Goal: Task Accomplishment & Management: Complete application form

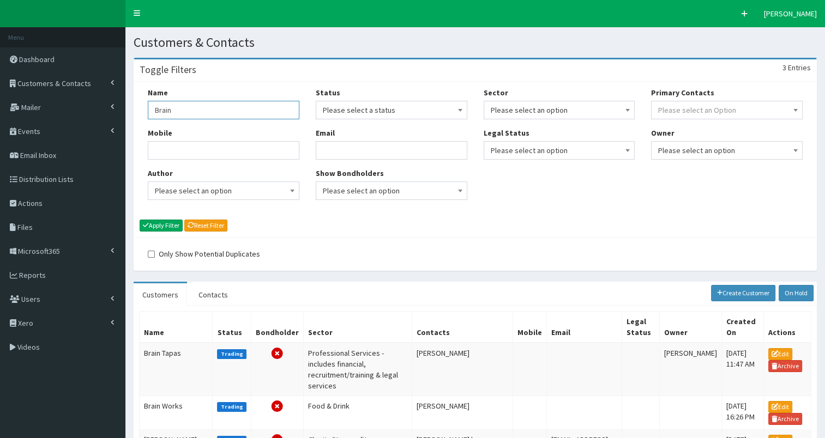
drag, startPoint x: 153, startPoint y: 109, endPoint x: 239, endPoint y: 113, distance: 86.2
click at [239, 113] on input "Brain" at bounding box center [224, 110] width 152 height 19
paste input "Renewables Connect"
type input "Renewables Connect"
click at [168, 221] on button "Apply Filter" at bounding box center [161, 226] width 43 height 12
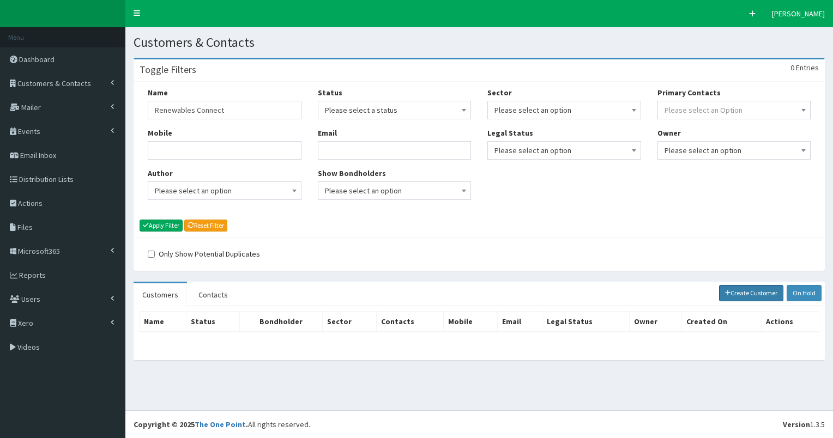
click at [736, 291] on link "Create Customer" at bounding box center [751, 293] width 65 height 16
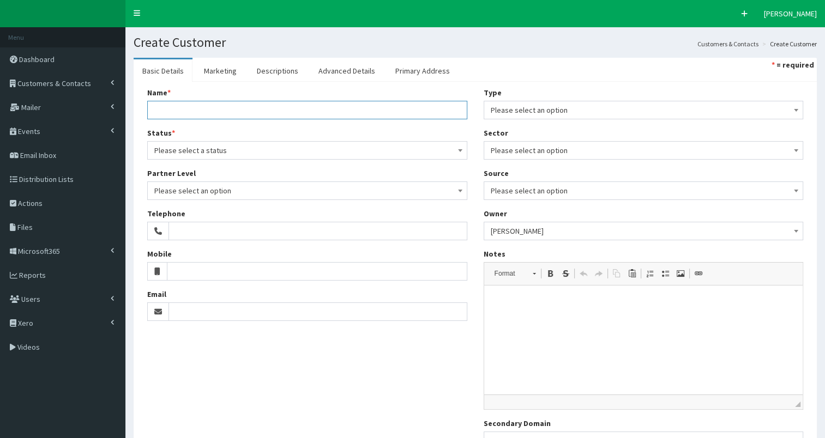
click at [194, 110] on input "Name *" at bounding box center [307, 110] width 320 height 19
paste input "Renewables Connect"
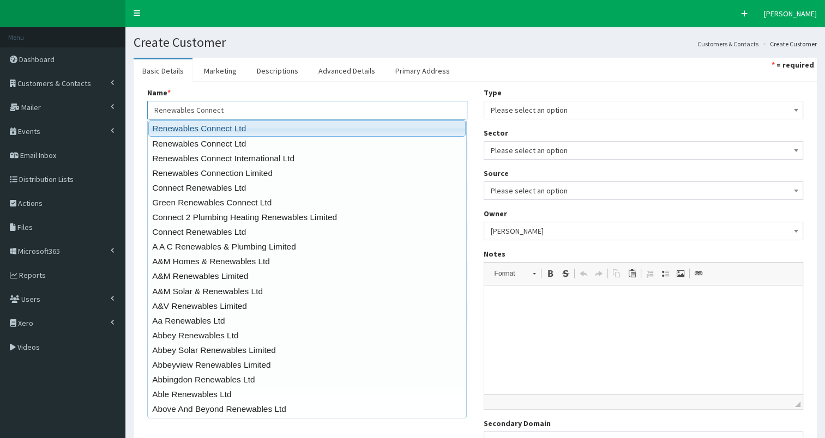
click at [203, 130] on link "Renewables Connect Ltd" at bounding box center [306, 128] width 317 height 16
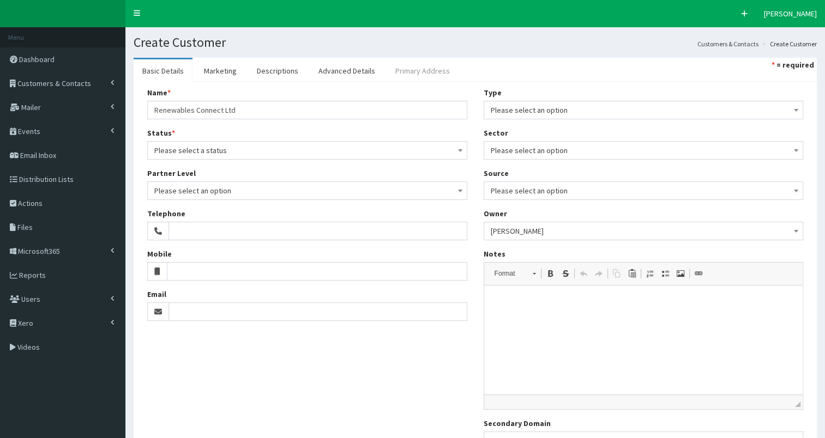
click at [414, 77] on link "Primary Address" at bounding box center [423, 70] width 72 height 23
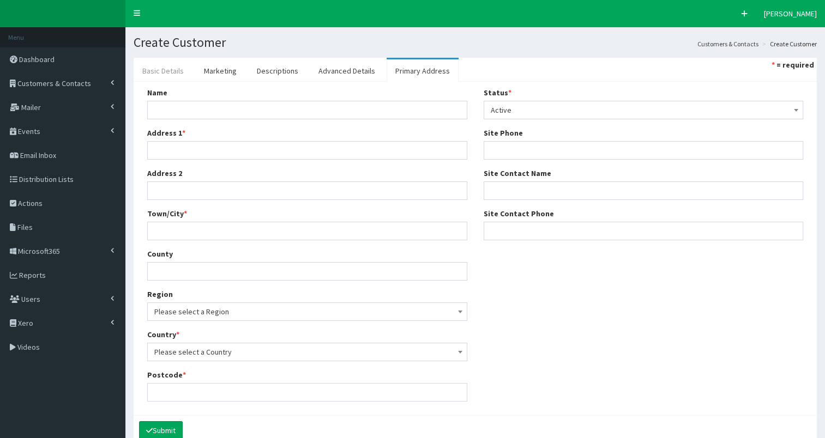
click at [165, 67] on link "Basic Details" at bounding box center [163, 70] width 59 height 23
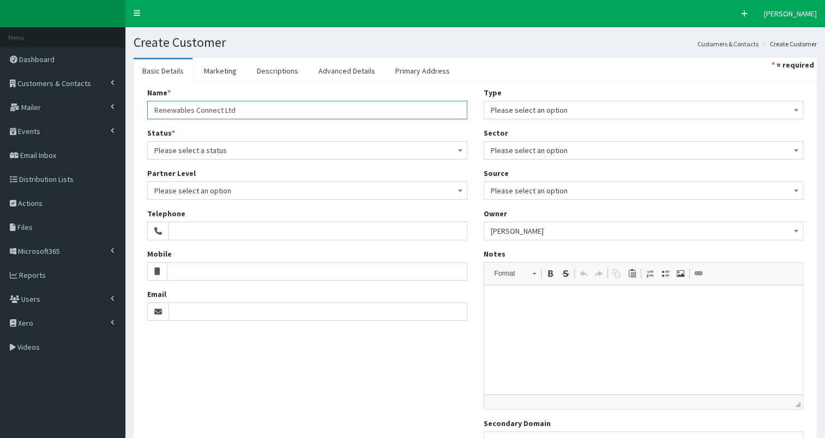
click at [221, 111] on input "Renewables Connect Ltd" at bounding box center [307, 110] width 320 height 19
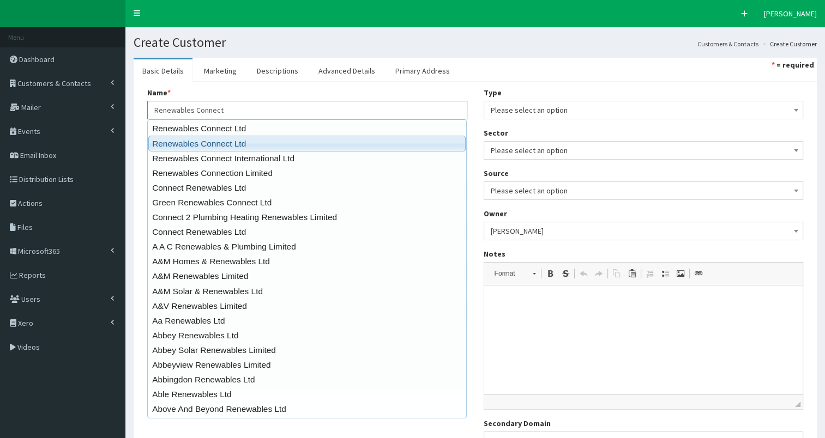
click at [224, 140] on link "Renewables Connect Ltd" at bounding box center [306, 144] width 317 height 16
type input "Renewables Connect Ltd"
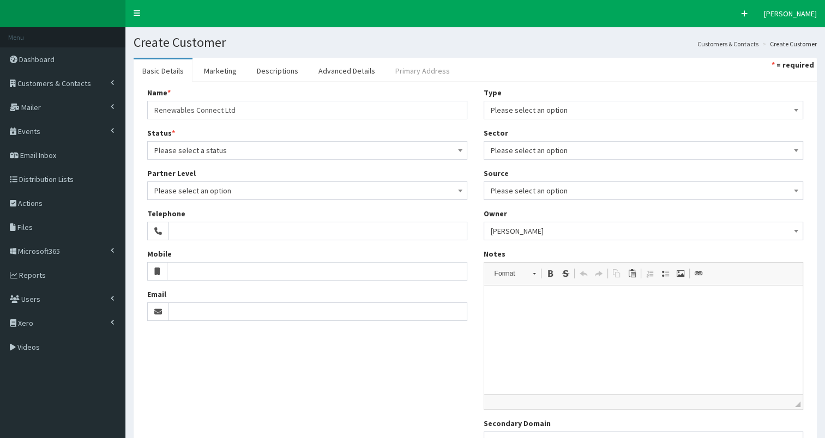
click at [432, 71] on link "Primary Address" at bounding box center [423, 70] width 72 height 23
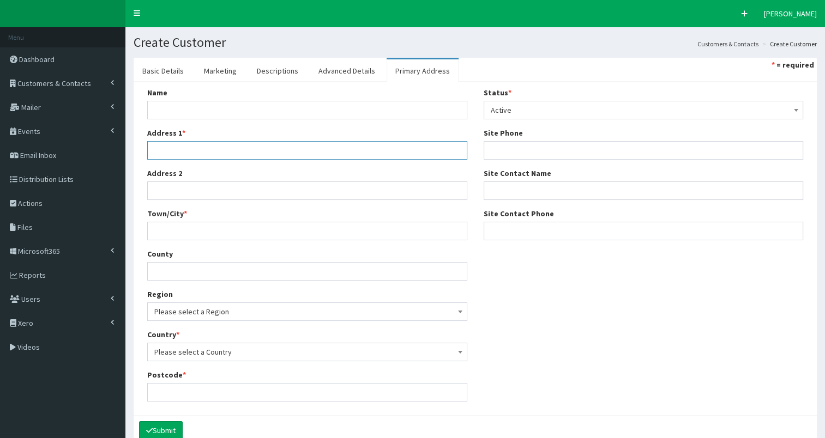
click at [184, 147] on input "Address 1 *" at bounding box center [307, 150] width 320 height 19
paste input "Unit 11 Manor Farm Barns Fox Lane Framingham Pigot Norwich Norfolk NR14 7PZ"
drag, startPoint x: 382, startPoint y: 148, endPoint x: 453, endPoint y: 149, distance: 71.4
click at [453, 149] on input "Unit 11 Manor Farm Barns Fox Lane Framingham Pigot Norwich Norfolk NR14 7PZ" at bounding box center [307, 150] width 320 height 19
type input "Unit 11 Manor Farm Barns Fox Lane Framingham Pigot Norwich Norfolk NR14 7PZ"
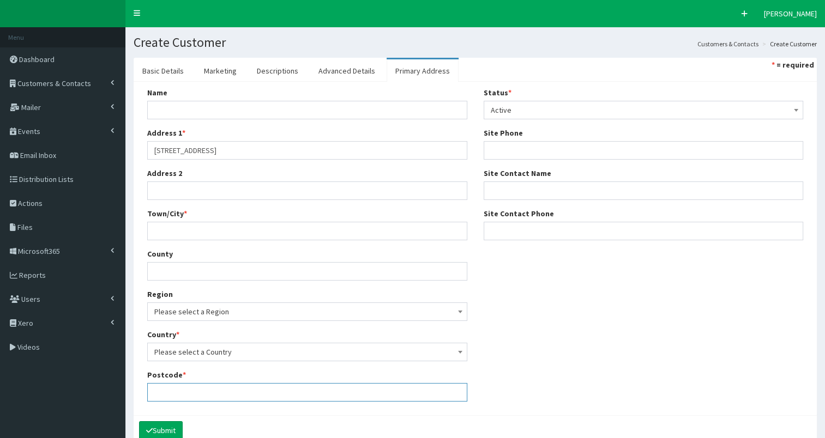
click at [160, 395] on input "Postcode *" at bounding box center [307, 392] width 320 height 19
paste input "NR14 7PZ"
type input "NR14 7PZ"
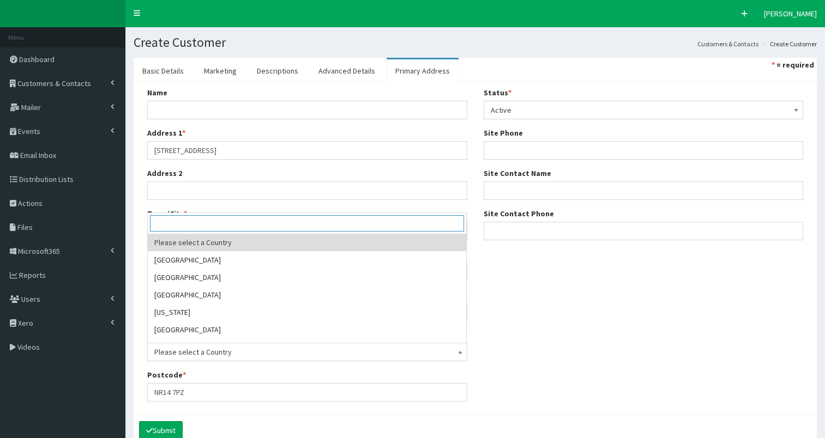
click at [254, 352] on span "Please select a Country" at bounding box center [307, 352] width 306 height 15
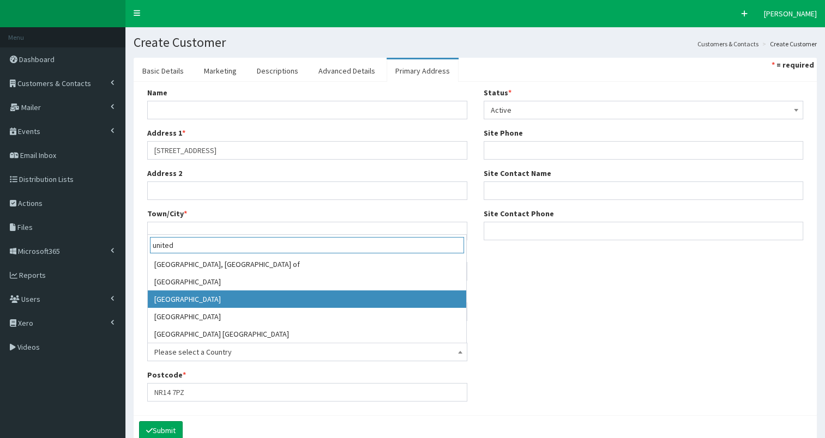
type input "united"
select select "225"
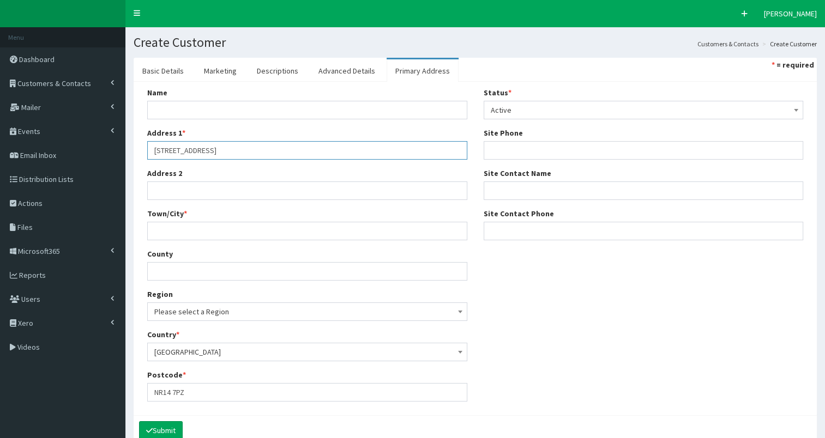
drag, startPoint x: 358, startPoint y: 148, endPoint x: 382, endPoint y: 148, distance: 24.5
click at [382, 148] on input "Unit 11 Manor Farm Barns Fox Lane Framingham Pigot Norwich Norfolk NR14 7PZ" at bounding box center [307, 150] width 320 height 19
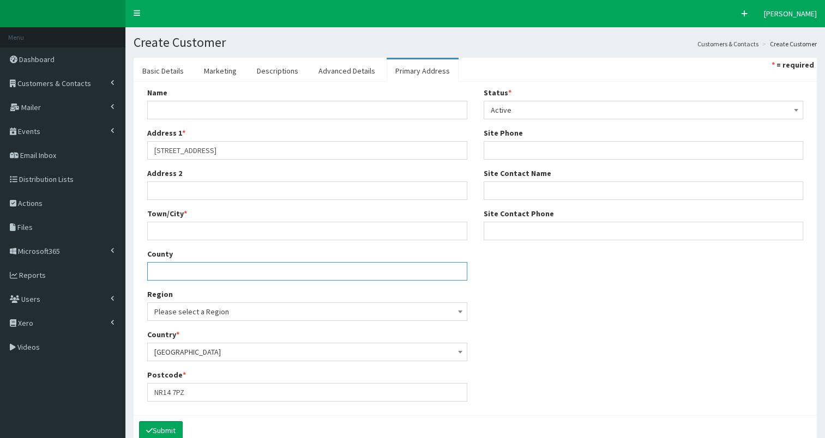
click at [225, 270] on input "County" at bounding box center [307, 271] width 320 height 19
paste input "Norfolk"
type input "Norfolk"
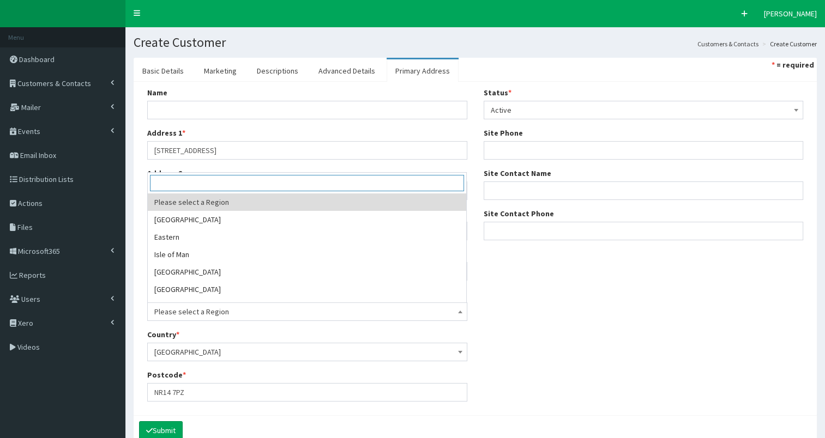
click at [222, 310] on span "Please select a Region" at bounding box center [307, 311] width 306 height 15
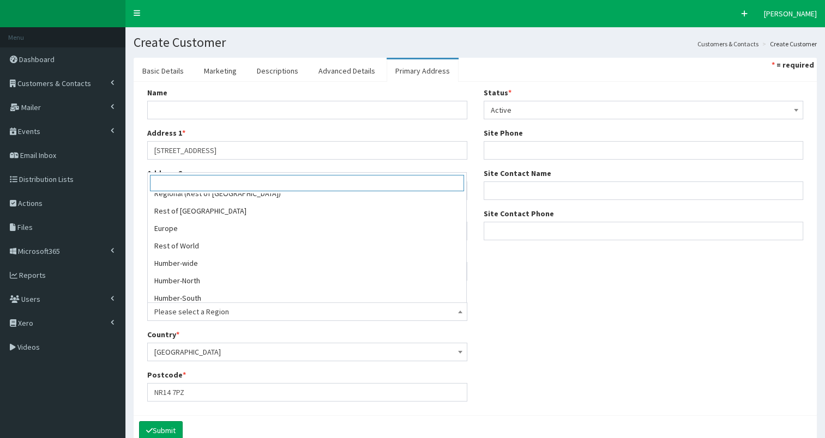
scroll to position [275, 0]
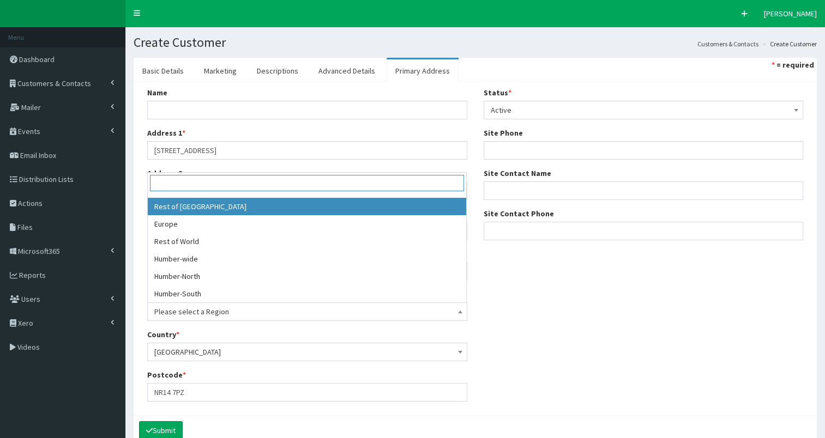
select select "16"
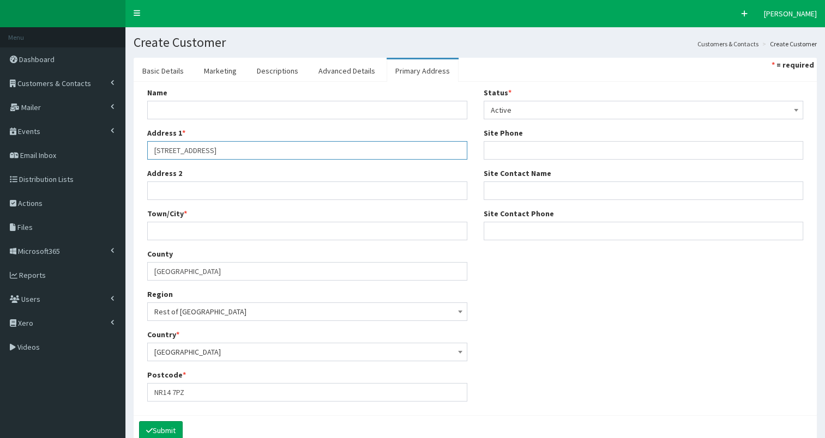
drag, startPoint x: 328, startPoint y: 148, endPoint x: 355, endPoint y: 148, distance: 27.3
click at [355, 148] on input "Unit 11 Manor Farm Barns Fox Lane Framingham Pigot Norwich Norfolk NR14 7PZ" at bounding box center [307, 150] width 320 height 19
click at [233, 230] on input "Town/City *" at bounding box center [307, 231] width 320 height 19
paste input "Norwich"
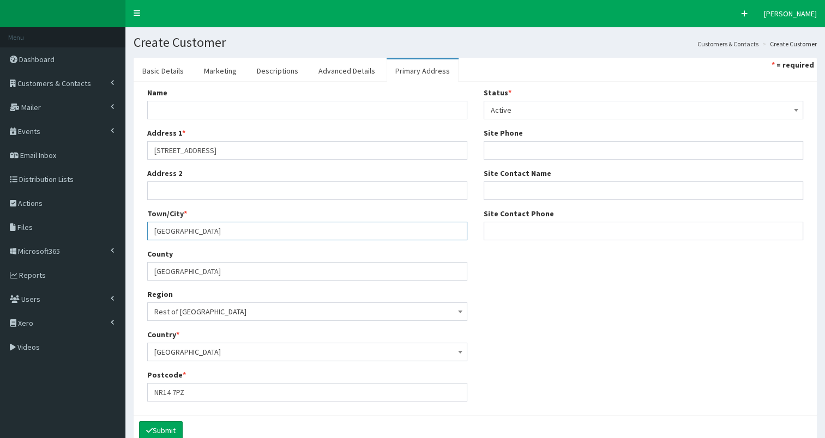
type input "Norwich"
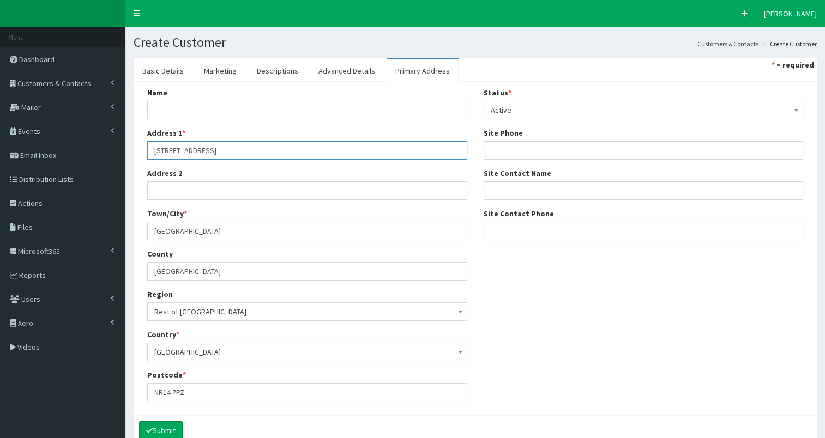
drag, startPoint x: 238, startPoint y: 149, endPoint x: 327, endPoint y: 147, distance: 88.3
click at [327, 147] on input "Unit 11 Manor Farm Barns Fox Lane Framingham Pigot Norwich Norfolk NR14 7PZ" at bounding box center [307, 150] width 320 height 19
type input "Unit 11 Manor Farm Barns"
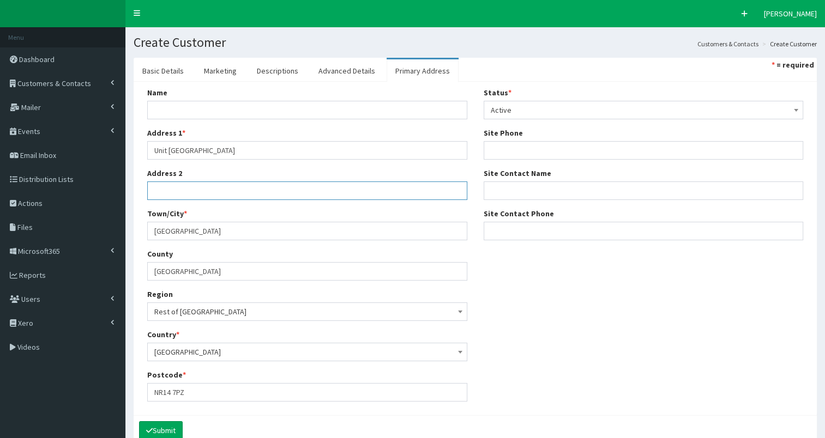
click at [214, 190] on input "Address 2" at bounding box center [307, 191] width 320 height 19
paste input "Fox Lane Framingham Pigot"
click at [181, 190] on input "Fox Lane Framingham Pigot" at bounding box center [307, 191] width 320 height 19
type input "Fox Lane, Framingham Pigot"
click at [179, 72] on link "Basic Details" at bounding box center [163, 70] width 59 height 23
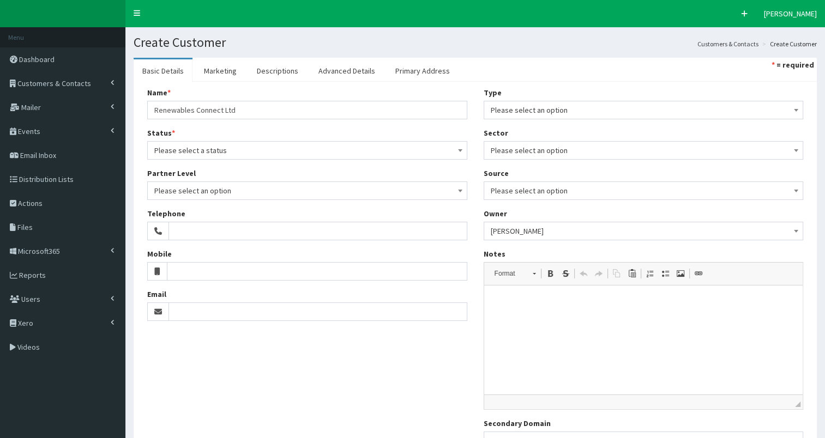
click at [198, 149] on span "Please select a status" at bounding box center [307, 150] width 306 height 15
select select "1"
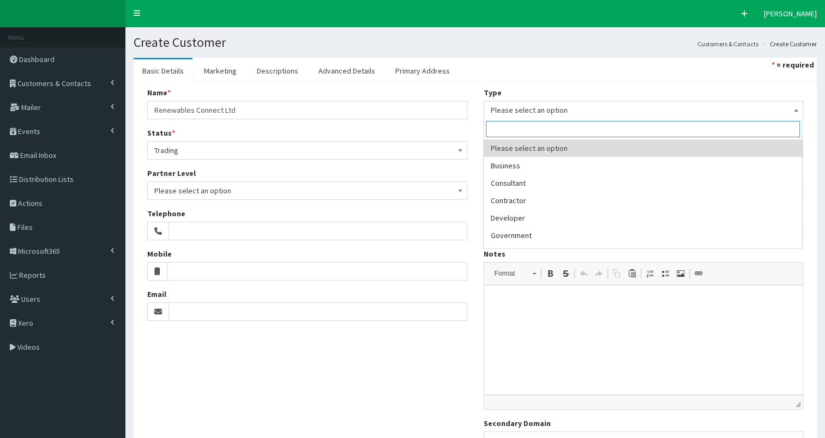
click at [505, 111] on span "Please select an option" at bounding box center [644, 109] width 306 height 15
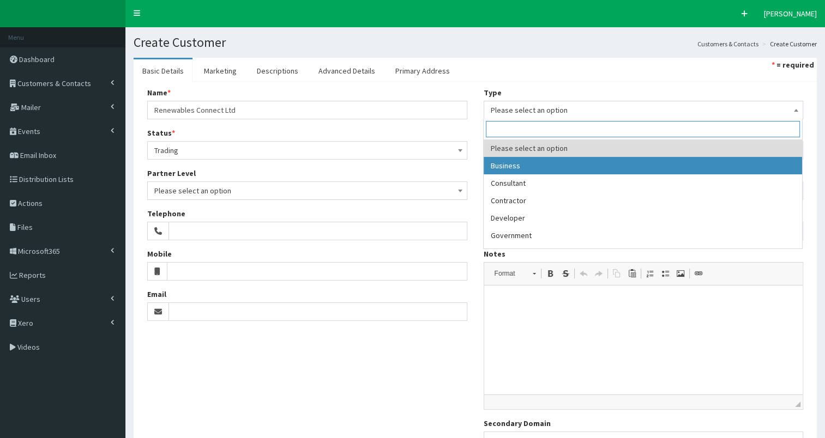
select select "1"
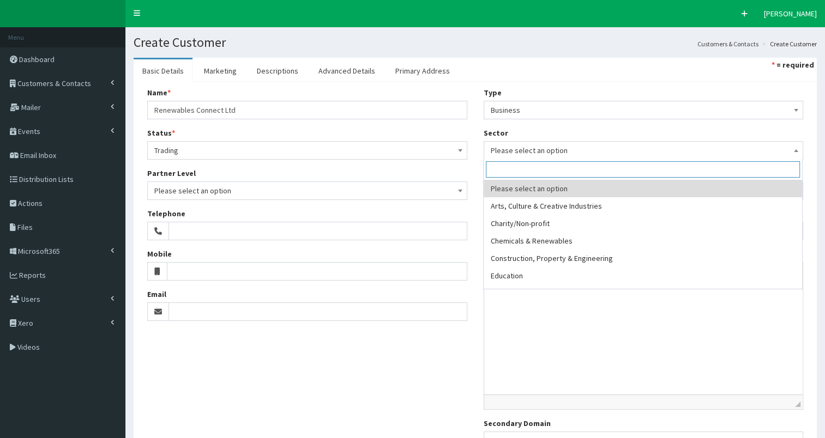
click at [531, 150] on span "Please select an option" at bounding box center [644, 150] width 306 height 15
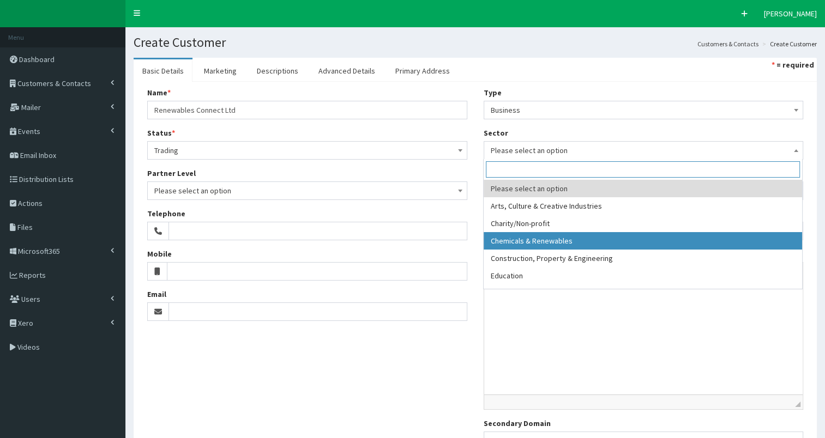
select select "3"
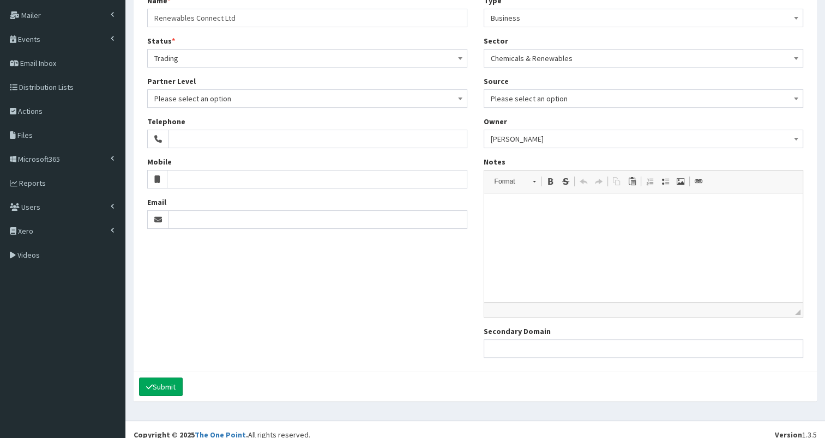
scroll to position [101, 0]
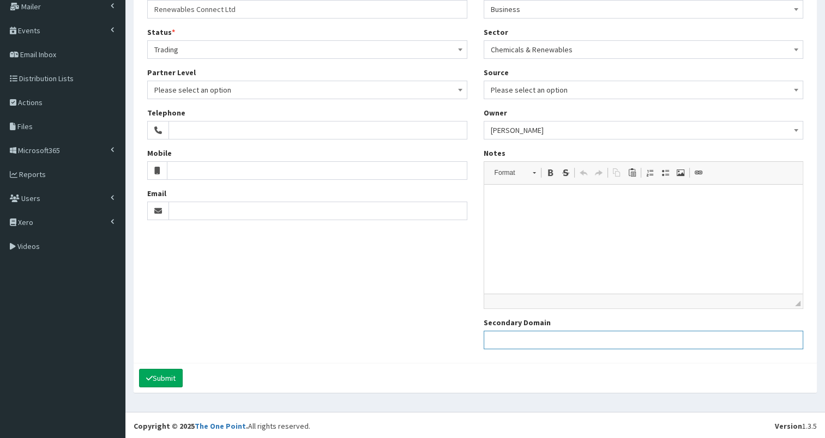
click at [527, 340] on input "Secondary Domain" at bounding box center [644, 340] width 320 height 19
paste input "https://www.renewablesconnect.com/"
type input "https://www.renewablesconnect.com/"
click at [500, 218] on html at bounding box center [643, 201] width 319 height 33
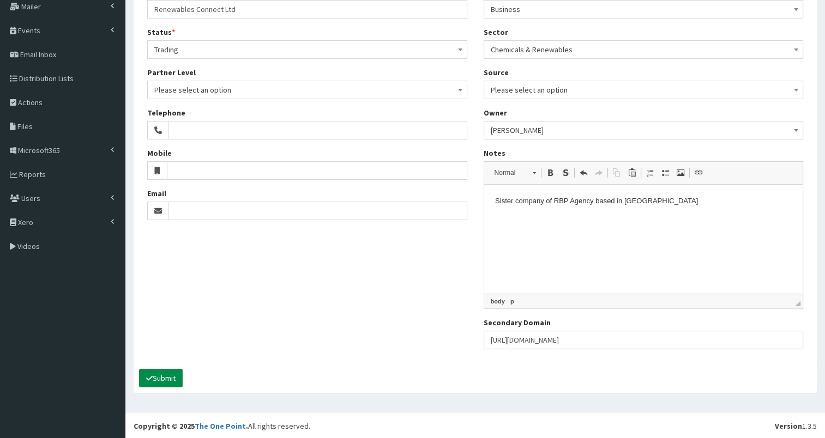
click at [160, 377] on button "Submit" at bounding box center [161, 378] width 44 height 19
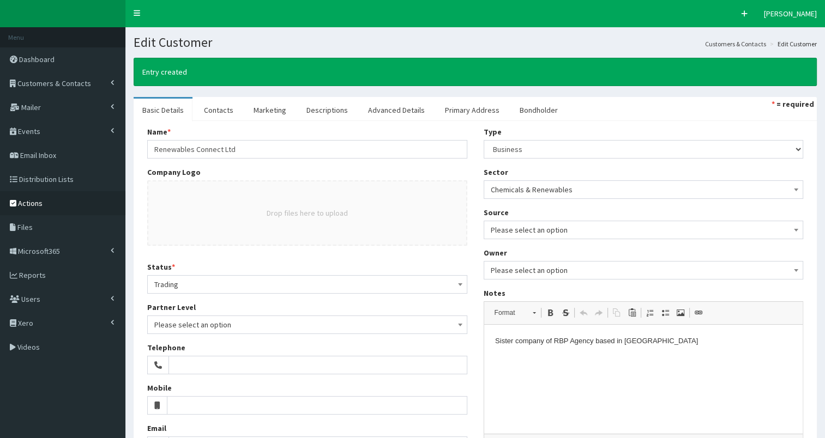
click at [34, 202] on span "Actions" at bounding box center [30, 203] width 25 height 10
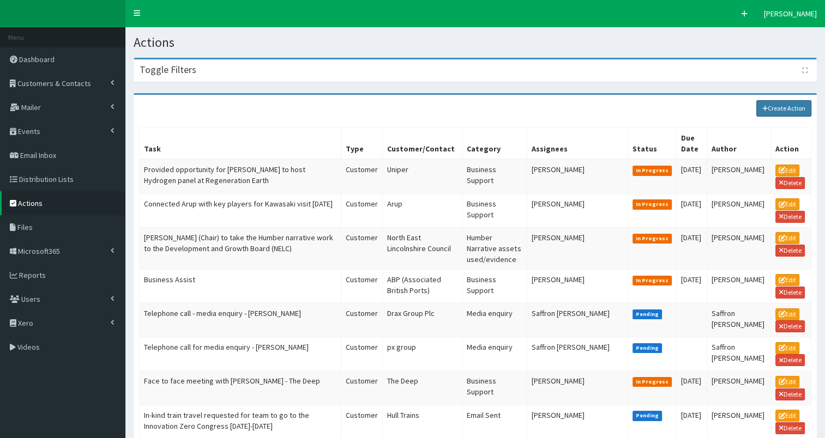
click at [805, 111] on link "Create Action" at bounding box center [784, 108] width 56 height 16
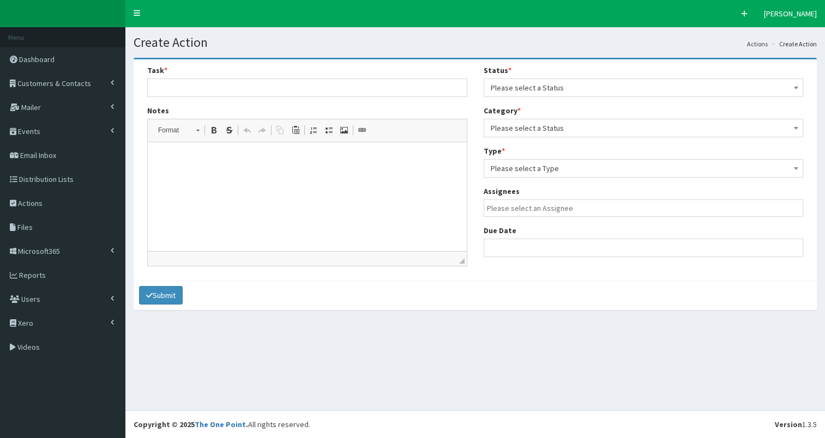
select select
click at [194, 88] on input "text" at bounding box center [307, 88] width 320 height 19
type input "Not right for RBP Agency but possibly this sister company"
click at [174, 165] on html at bounding box center [307, 158] width 319 height 33
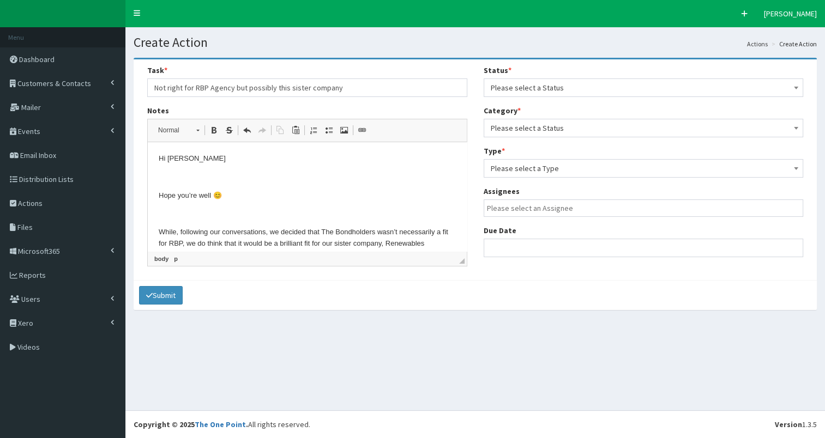
click at [156, 161] on html "Hi [PERSON_NAME] you’re well 😊 While, following our conversations, we decided t…" at bounding box center [307, 258] width 319 height 233
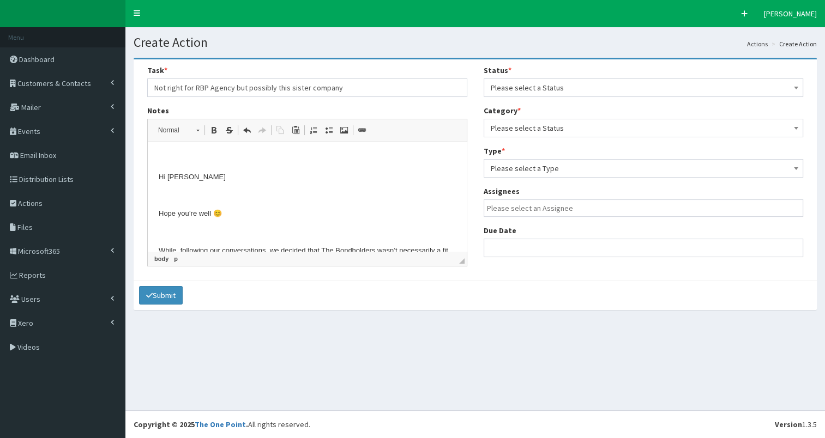
scroll to position [93, 0]
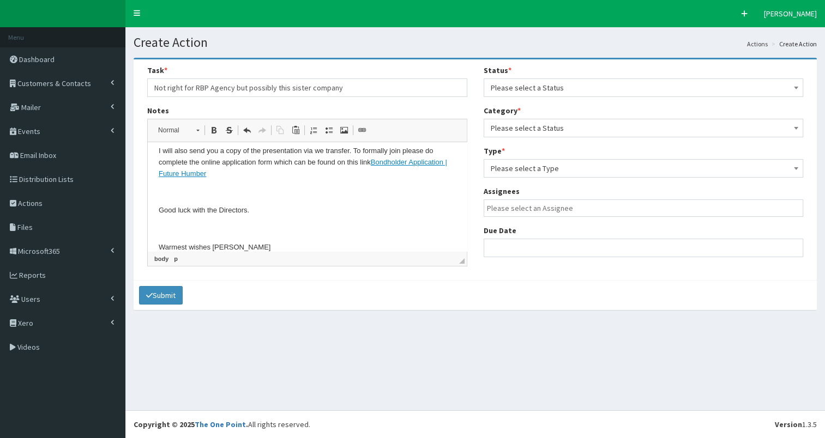
click at [526, 87] on span "Please select a Status" at bounding box center [644, 87] width 306 height 15
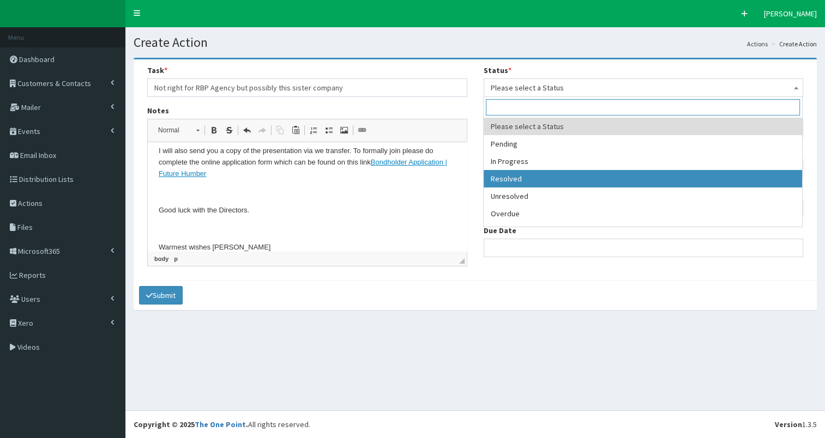
select select "3"
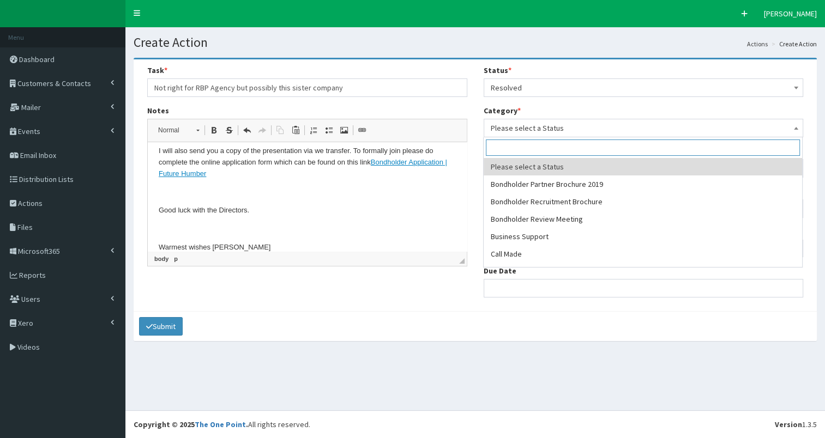
click at [551, 129] on span "Please select a Status" at bounding box center [644, 127] width 306 height 15
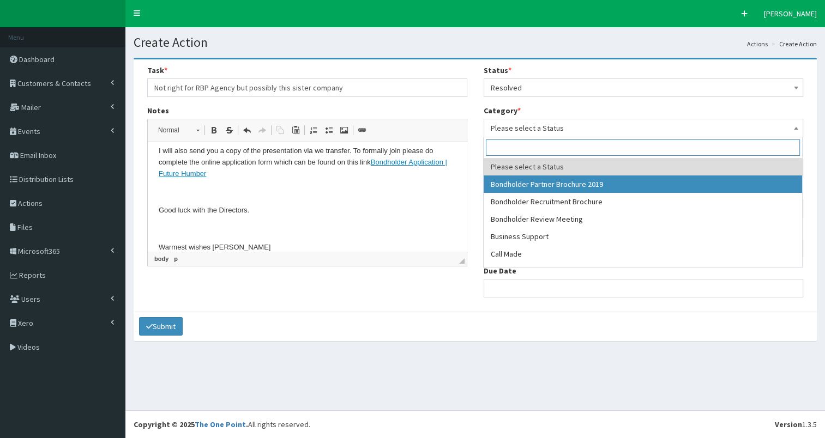
select select "38"
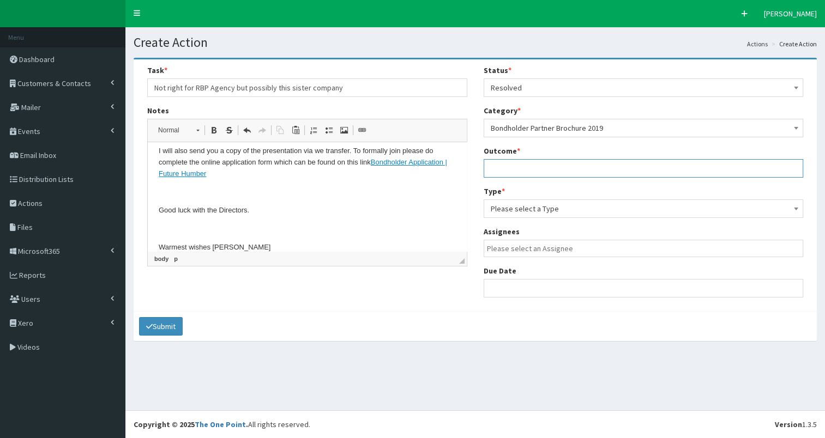
click at [546, 170] on input "text" at bounding box center [644, 168] width 320 height 19
type input "see notes"
click at [550, 203] on span "Please select a Type" at bounding box center [644, 208] width 306 height 15
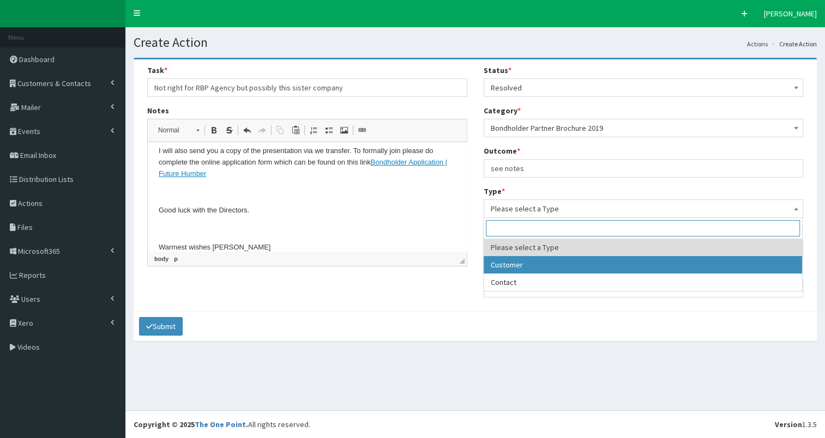
select select "customer"
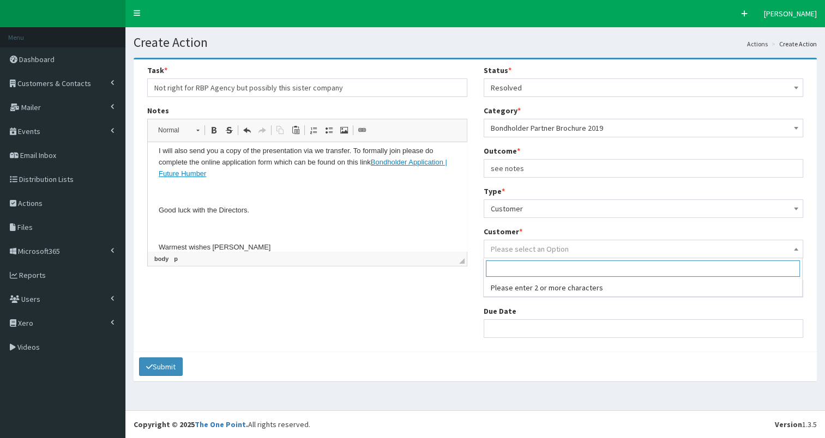
click at [545, 248] on span "Please select an Option" at bounding box center [530, 249] width 78 height 10
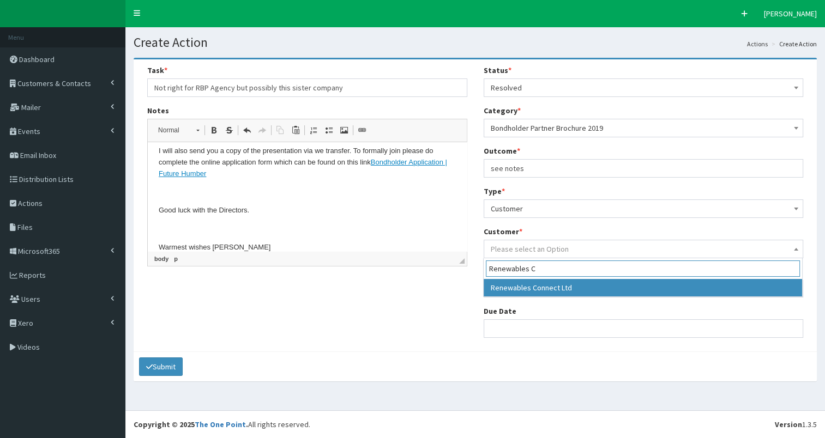
type input "Renewables C"
select select "49267"
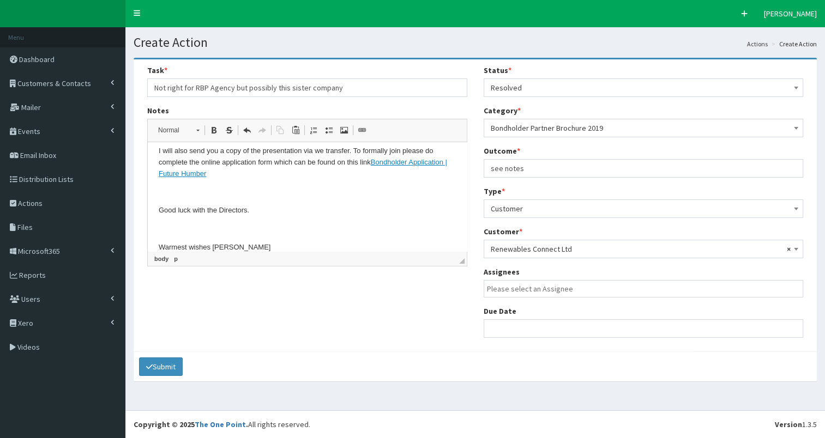
click at [546, 291] on input "search" at bounding box center [646, 288] width 319 height 11
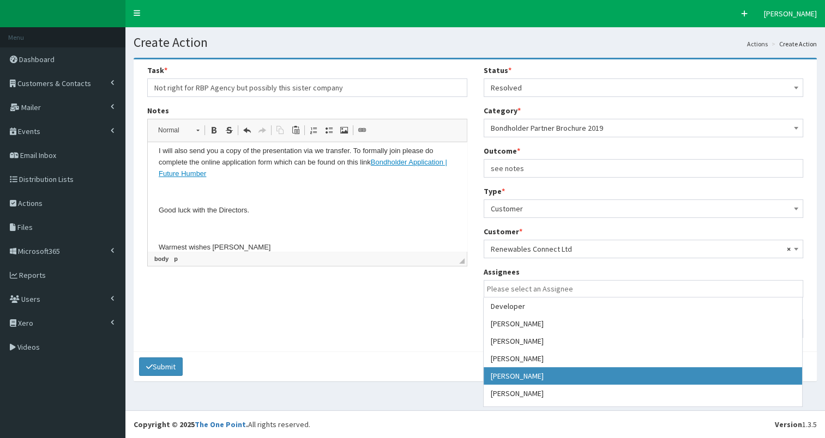
select select "7"
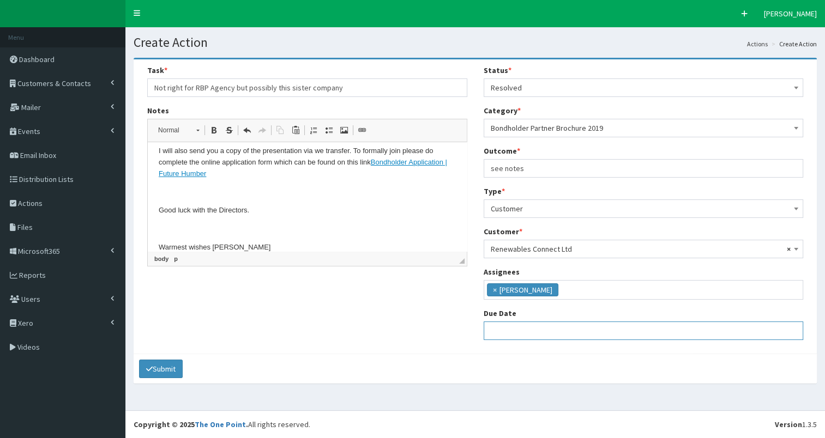
click at [521, 331] on input "text" at bounding box center [644, 331] width 320 height 19
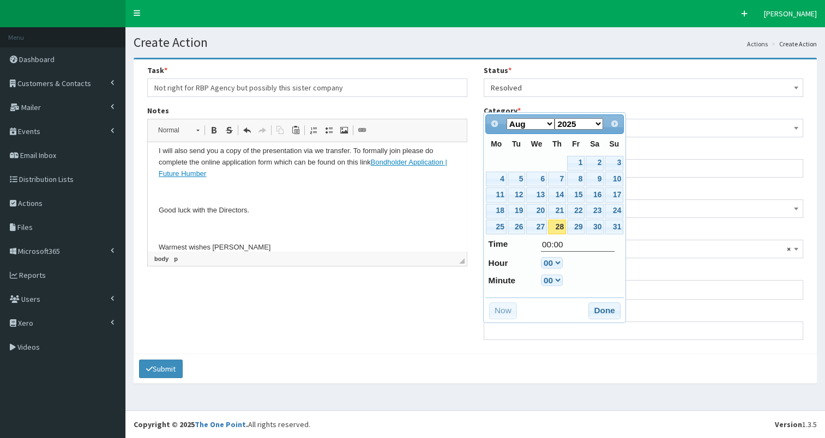
click at [550, 227] on link "28" at bounding box center [557, 227] width 18 height 15
type input "[DATE] 00:00"
click at [598, 312] on button "Done" at bounding box center [604, 311] width 32 height 17
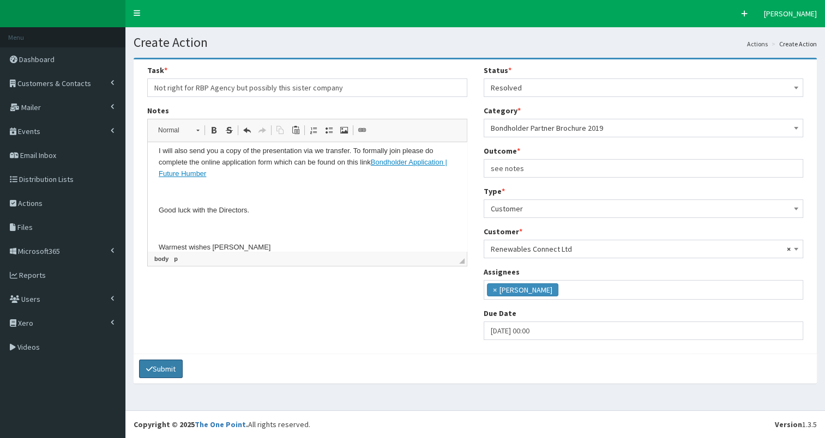
click at [158, 372] on button "Submit" at bounding box center [161, 369] width 44 height 19
